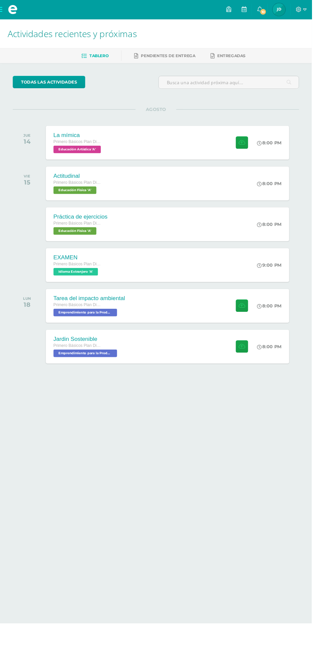
click at [301, 10] on span "[PERSON_NAME] Mi Perfil" at bounding box center [293, 9] width 16 height 13
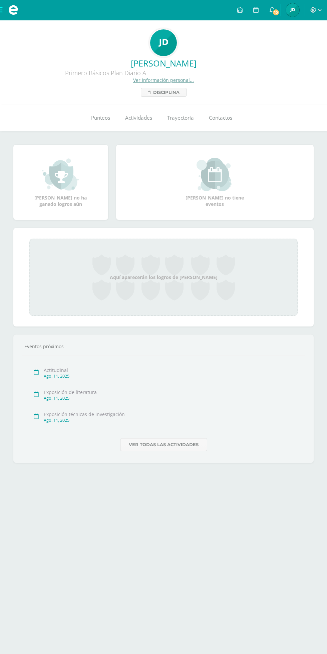
click at [107, 115] on span "Punteos" at bounding box center [100, 117] width 19 height 7
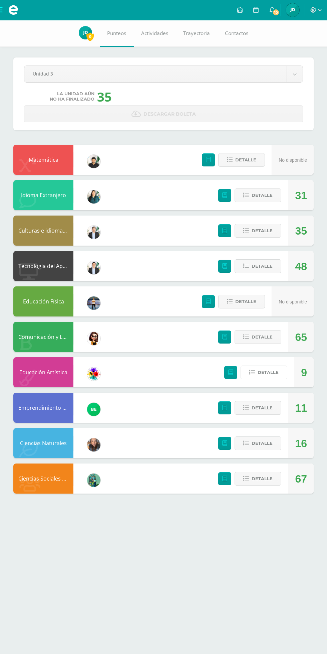
click at [271, 368] on span "Detalle" at bounding box center [268, 372] width 21 height 12
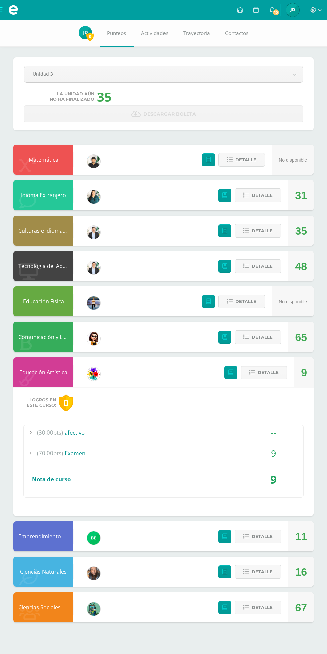
click at [263, 371] on span "Detalle" at bounding box center [268, 372] width 21 height 12
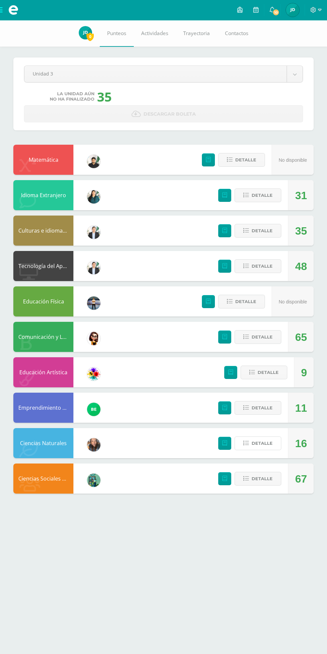
click at [266, 442] on span "Detalle" at bounding box center [262, 443] width 21 height 12
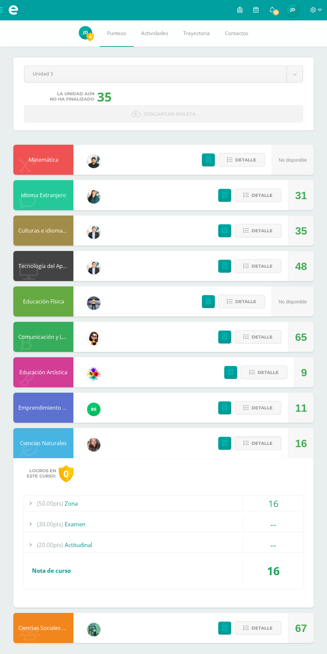
click at [263, 443] on span "Detalle" at bounding box center [262, 443] width 21 height 12
